Goal: Transaction & Acquisition: Purchase product/service

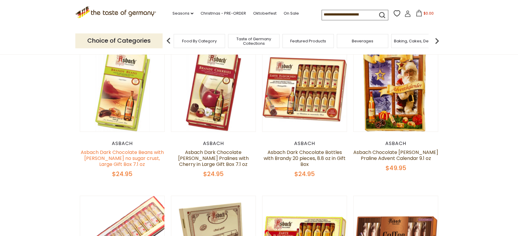
scroll to position [207, 0]
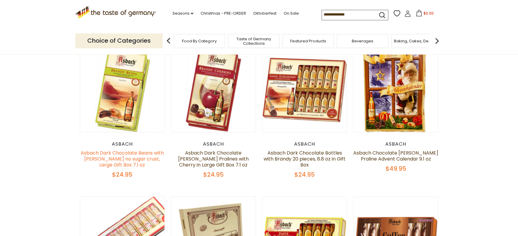
click at [121, 157] on link "Asbach Dark Chocolate Beans with [PERSON_NAME] no sugar crust, Large Gift Box 7…" at bounding box center [122, 159] width 83 height 19
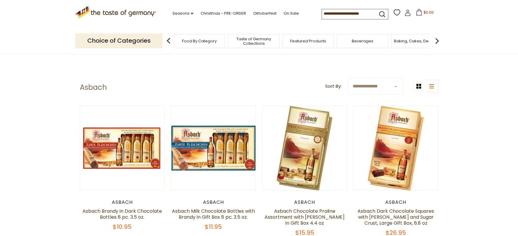
click at [389, 87] on select "**********" at bounding box center [375, 86] width 56 height 16
click at [116, 212] on link "Asbach Brandy in Dark Chocolate Bottles 8 pc. 3.5 oz." at bounding box center [121, 214] width 79 height 13
